Goal: Find specific page/section: Find specific page/section

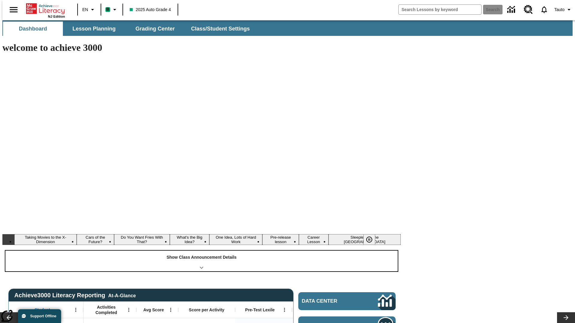
click at [201, 251] on div "Show Class Announcement Details" at bounding box center [201, 261] width 392 height 21
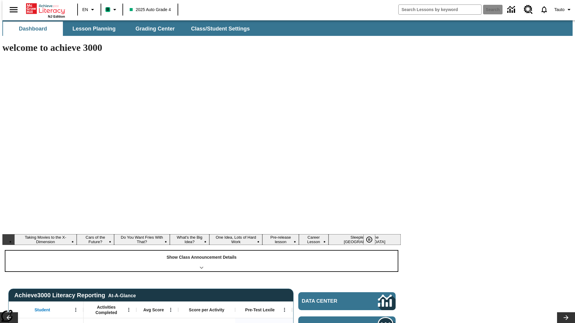
click at [201, 251] on div "Show Class Announcement Details" at bounding box center [201, 261] width 392 height 21
